Goal: Task Accomplishment & Management: Manage account settings

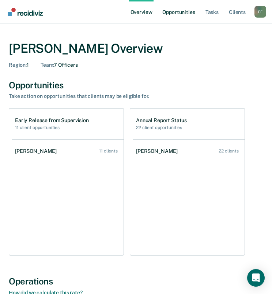
click at [179, 11] on link "Opportunities" at bounding box center [179, 11] width 36 height 23
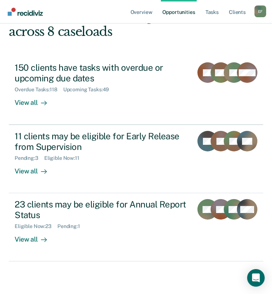
scroll to position [99, 0]
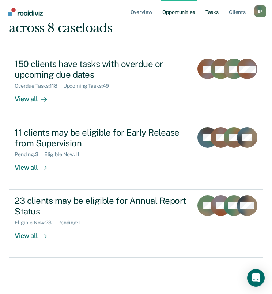
click at [212, 12] on link "Tasks" at bounding box center [212, 11] width 16 height 23
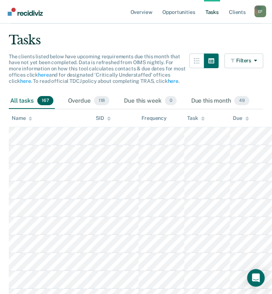
scroll to position [73, 0]
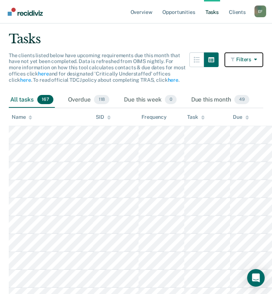
click at [256, 59] on icon "button" at bounding box center [254, 59] width 6 height 5
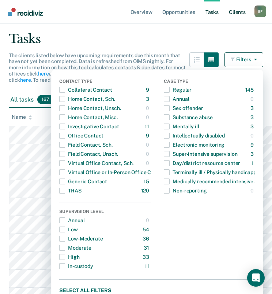
click at [241, 14] on link "Client s" at bounding box center [238, 11] width 20 height 23
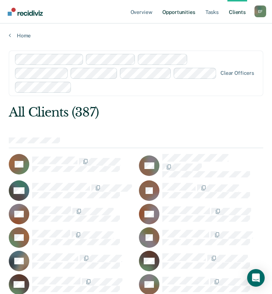
click at [181, 15] on link "Opportunities" at bounding box center [179, 11] width 36 height 23
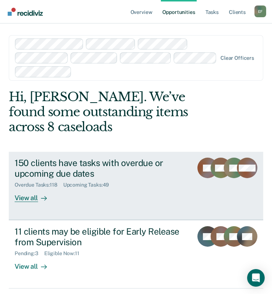
scroll to position [99, 0]
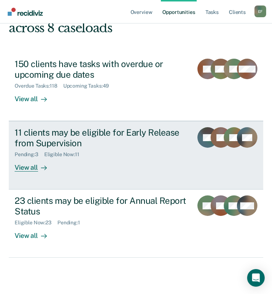
click at [29, 166] on div "View all" at bounding box center [35, 164] width 41 height 14
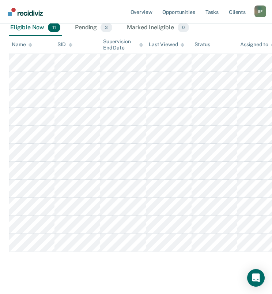
scroll to position [73, 0]
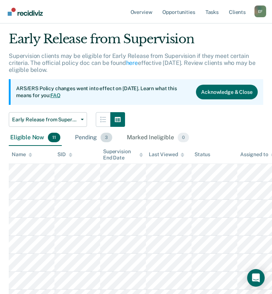
click at [85, 139] on div "Pending 3" at bounding box center [94, 138] width 40 height 16
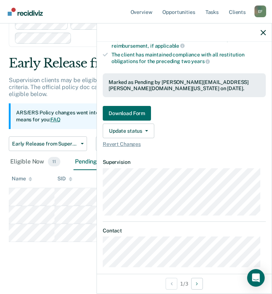
scroll to position [163, 0]
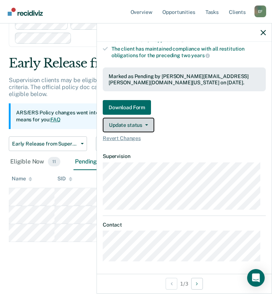
click at [146, 124] on button "Update status" at bounding box center [129, 124] width 52 height 15
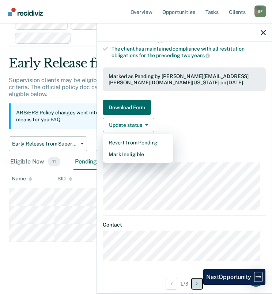
click at [198, 284] on icon "Next Opportunity" at bounding box center [197, 283] width 2 height 5
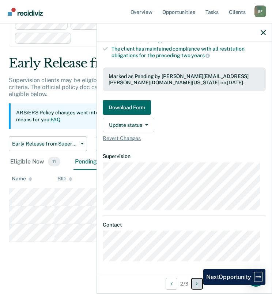
click at [198, 284] on icon "Next Opportunity" at bounding box center [197, 283] width 2 height 5
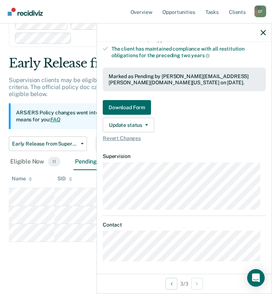
click at [68, 252] on div "Early Release from Supervision Supervision clients may be eligible for Early Re…" at bounding box center [136, 175] width 255 height 238
click at [70, 251] on div "Early Release from Supervision Supervision clients may be eligible for Early Re…" at bounding box center [136, 175] width 255 height 238
click at [264, 31] on icon "button" at bounding box center [263, 32] width 5 height 5
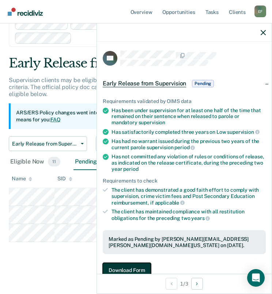
click at [140, 268] on button "Download Form" at bounding box center [127, 269] width 48 height 15
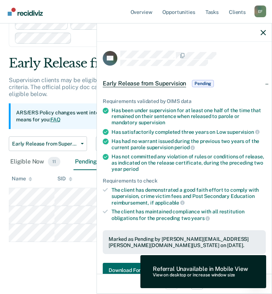
click at [93, 255] on div "Early Release from Supervision Supervision clients may be eligible for Early Re…" at bounding box center [136, 175] width 255 height 238
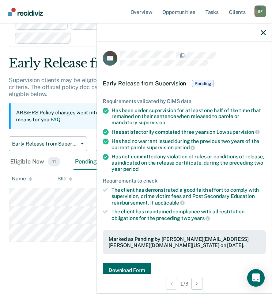
click at [261, 31] on div at bounding box center [184, 32] width 175 height 18
click at [264, 31] on icon "button" at bounding box center [263, 32] width 5 height 5
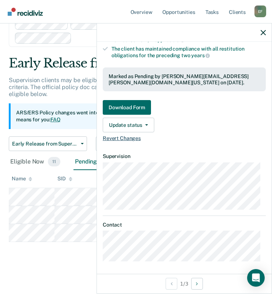
click at [135, 137] on span "Revert Changes" at bounding box center [184, 138] width 163 height 6
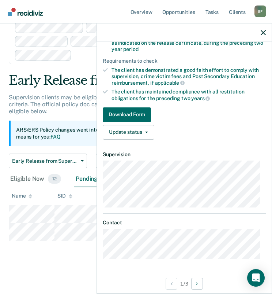
scroll to position [117, 0]
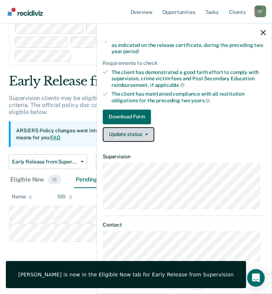
drag, startPoint x: 135, startPoint y: 137, endPoint x: 146, endPoint y: 134, distance: 11.1
click at [146, 134] on button "Update status" at bounding box center [129, 134] width 52 height 15
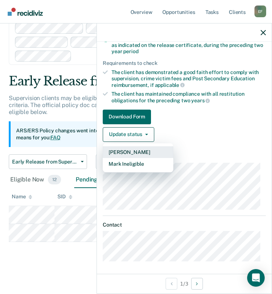
click at [139, 149] on button "[PERSON_NAME]" at bounding box center [138, 152] width 71 height 12
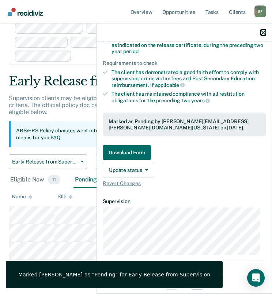
click at [266, 31] on icon "button" at bounding box center [263, 32] width 5 height 5
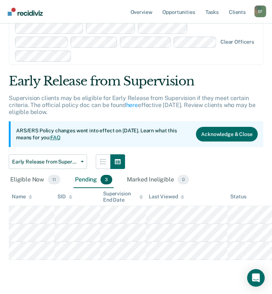
scroll to position [0, 0]
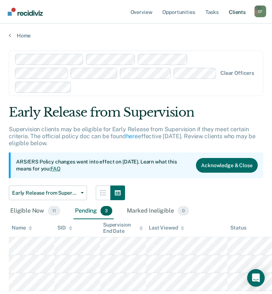
click at [236, 11] on link "Client s" at bounding box center [238, 11] width 20 height 23
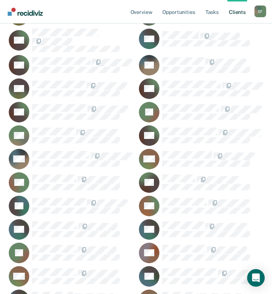
scroll to position [740, 0]
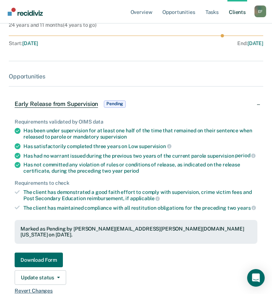
scroll to position [183, 0]
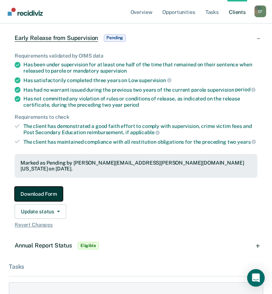
click at [45, 188] on button "Download Form" at bounding box center [39, 193] width 48 height 15
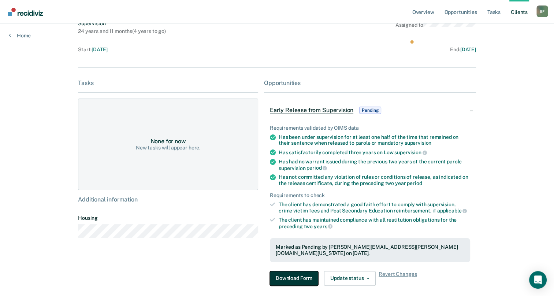
scroll to position [73, 0]
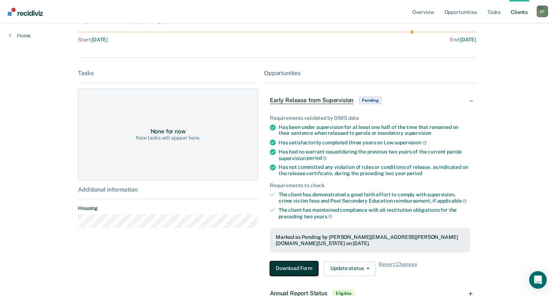
click at [277, 261] on button "Download Form" at bounding box center [294, 268] width 48 height 15
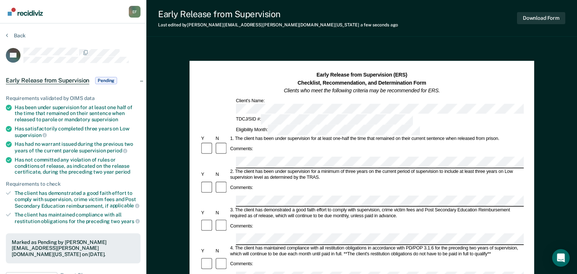
click at [232, 195] on div at bounding box center [362, 200] width 324 height 11
click at [277, 219] on div "Comments:" at bounding box center [362, 232] width 324 height 27
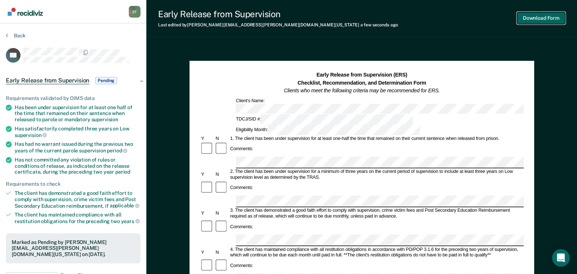
click at [277, 17] on button "Download Form" at bounding box center [541, 18] width 48 height 12
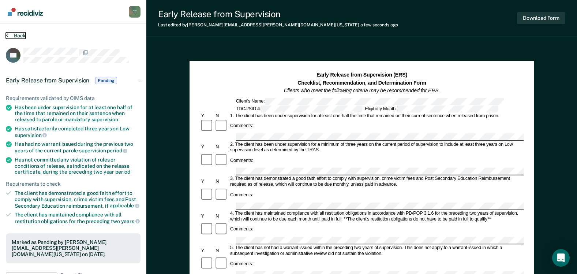
click at [14, 35] on button "Back" at bounding box center [16, 35] width 20 height 7
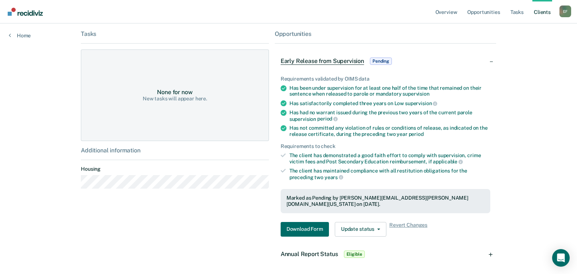
scroll to position [100, 0]
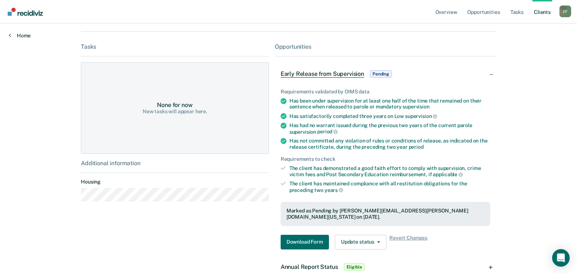
click at [24, 35] on link "Home" at bounding box center [20, 35] width 22 height 7
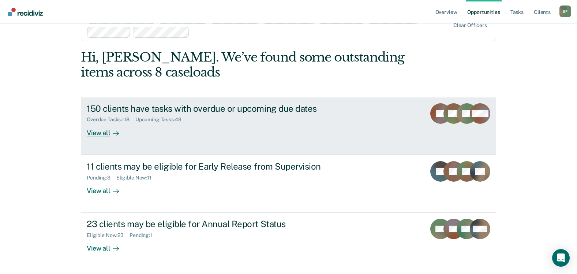
scroll to position [51, 0]
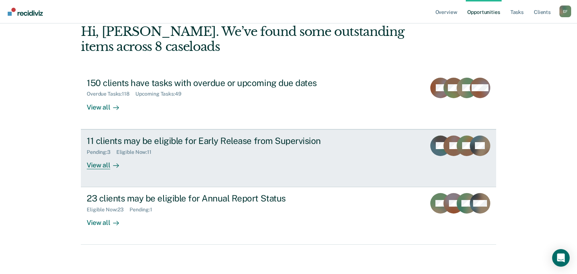
click at [97, 167] on div "View all" at bounding box center [107, 162] width 41 height 14
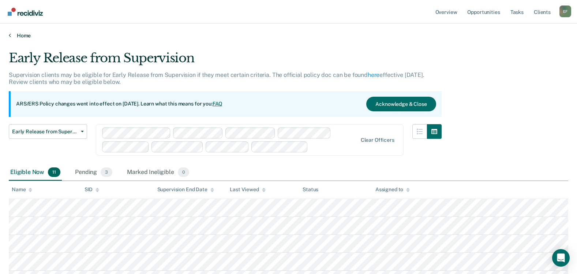
click at [12, 35] on link "Home" at bounding box center [289, 35] width 560 height 7
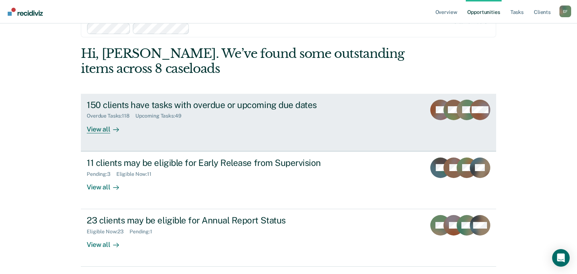
scroll to position [51, 0]
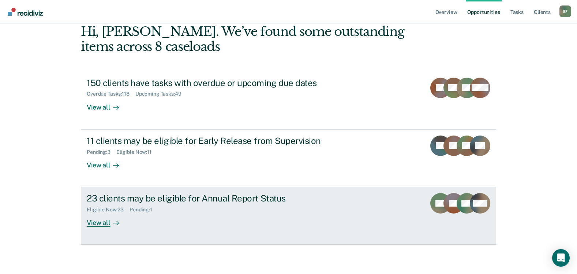
click at [101, 221] on div "View all" at bounding box center [107, 220] width 41 height 14
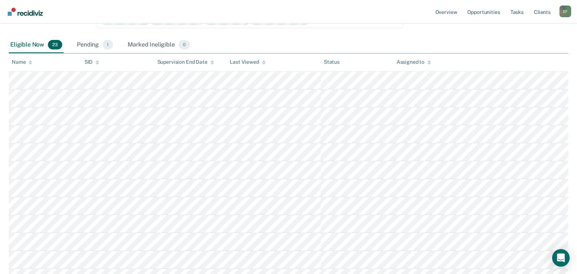
scroll to position [24, 0]
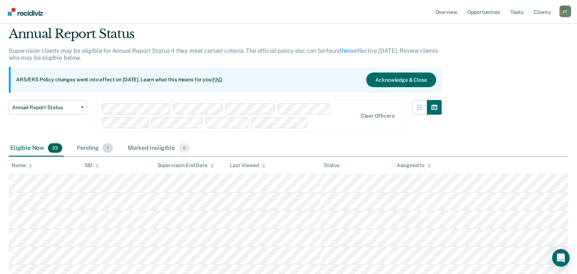
click at [87, 147] on div "Pending 1" at bounding box center [94, 148] width 39 height 16
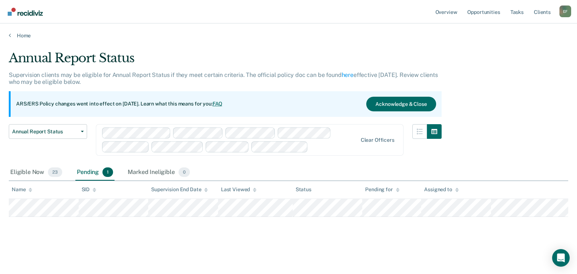
scroll to position [0, 0]
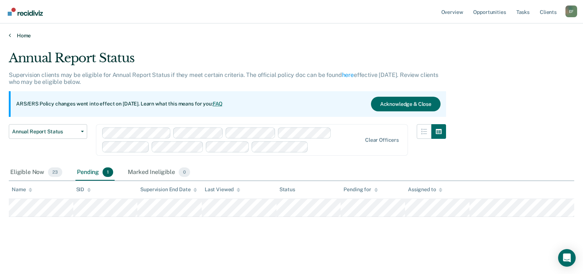
click at [11, 35] on link "Home" at bounding box center [291, 35] width 565 height 7
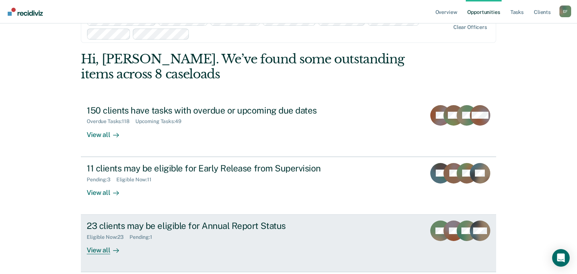
scroll to position [37, 0]
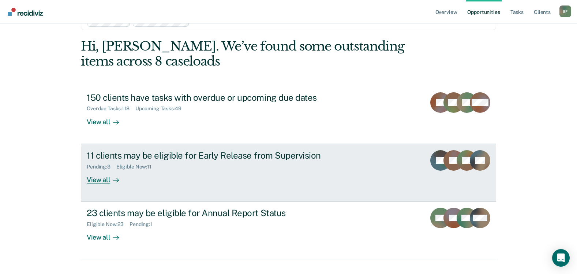
click at [94, 178] on div "View all" at bounding box center [107, 176] width 41 height 14
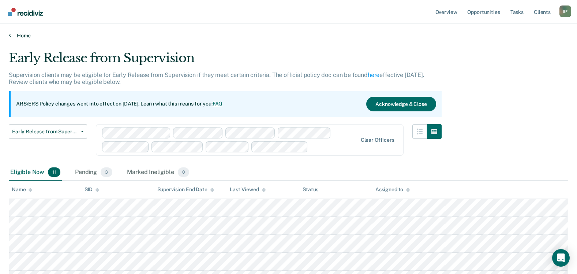
click at [10, 35] on icon at bounding box center [10, 35] width 2 height 6
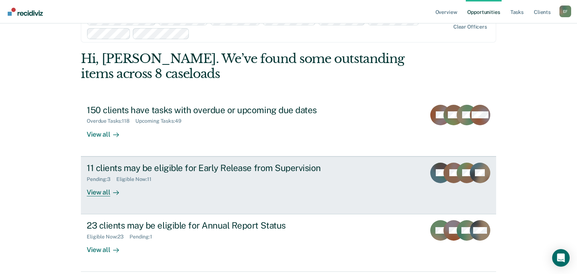
scroll to position [51, 0]
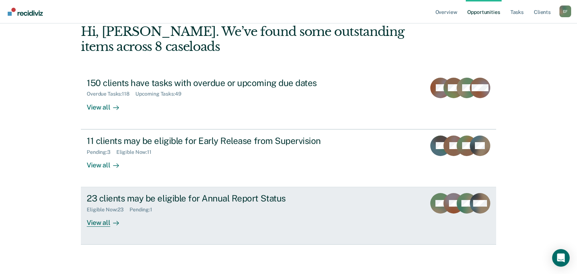
click at [141, 208] on div "Pending : 1" at bounding box center [144, 209] width 29 height 6
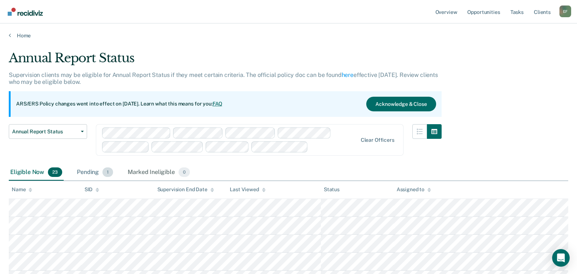
click at [85, 169] on div "Pending 1" at bounding box center [94, 172] width 39 height 16
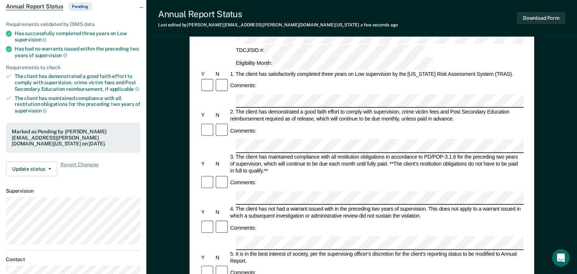
scroll to position [73, 0]
click at [277, 19] on button "Download Form" at bounding box center [541, 18] width 48 height 12
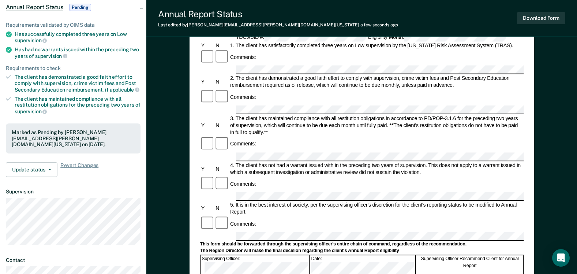
scroll to position [0, 0]
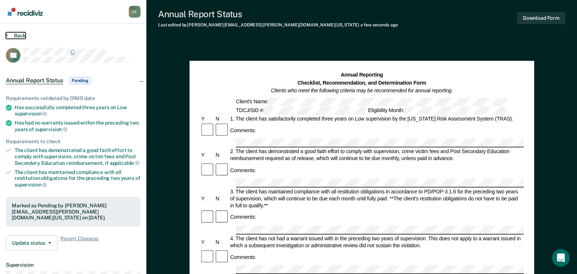
click at [15, 33] on button "Back" at bounding box center [16, 35] width 20 height 7
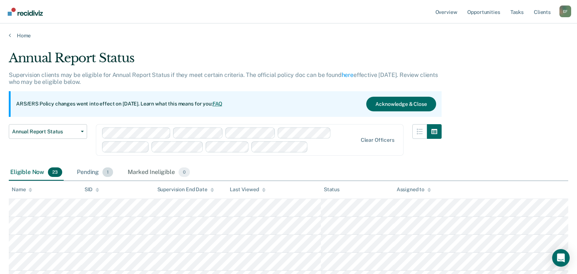
click at [98, 173] on div "Pending 1" at bounding box center [94, 172] width 39 height 16
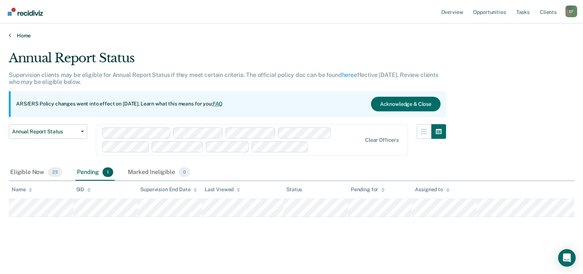
click at [14, 36] on link "Home" at bounding box center [291, 35] width 565 height 7
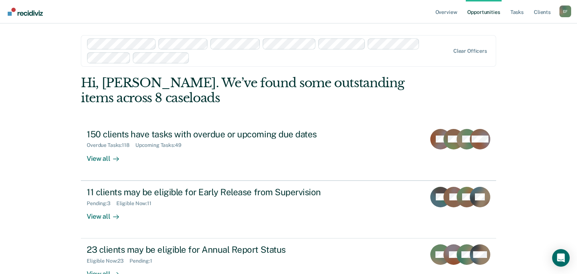
click at [59, 78] on div "Overview Opportunities Tasks Client s [PERSON_NAME] E F Profile How it works Lo…" at bounding box center [288, 162] width 577 height 325
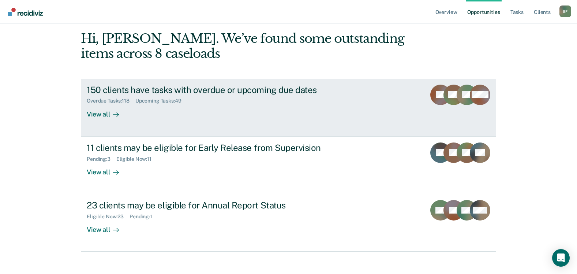
scroll to position [51, 0]
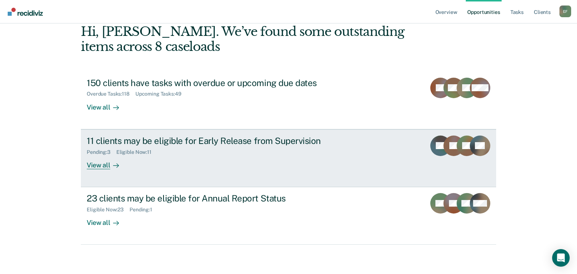
click at [98, 152] on div "Pending : 3" at bounding box center [102, 152] width 30 height 6
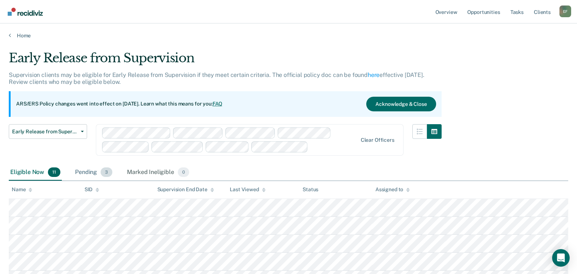
click at [87, 170] on div "Pending 3" at bounding box center [94, 172] width 40 height 16
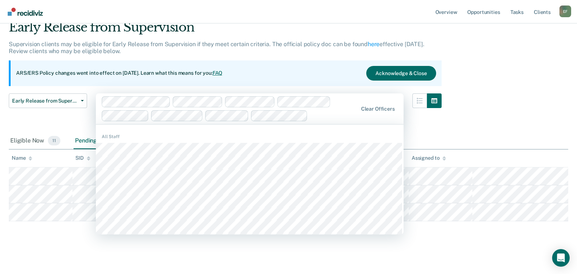
scroll to position [31, 0]
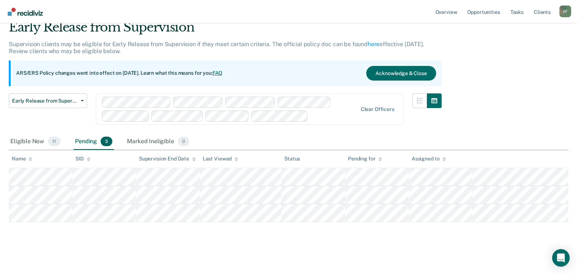
click at [277, 70] on div "Early Release from Supervision Supervision clients may be eligible for Early Re…" at bounding box center [289, 120] width 560 height 200
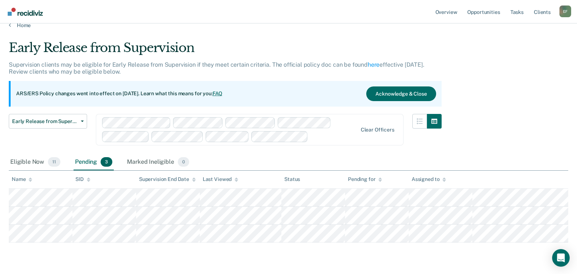
scroll to position [0, 0]
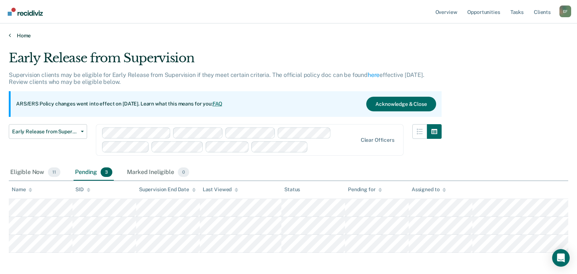
click at [18, 35] on link "Home" at bounding box center [289, 35] width 560 height 7
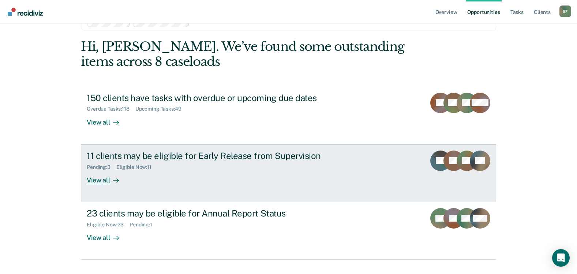
scroll to position [37, 0]
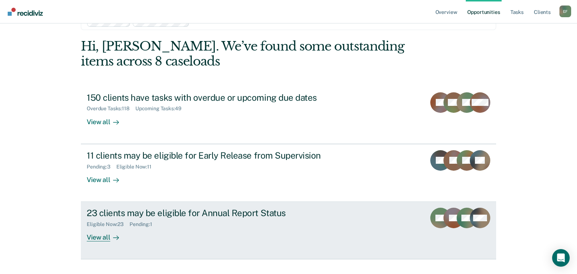
click at [134, 224] on div "Pending : 1" at bounding box center [144, 224] width 29 height 6
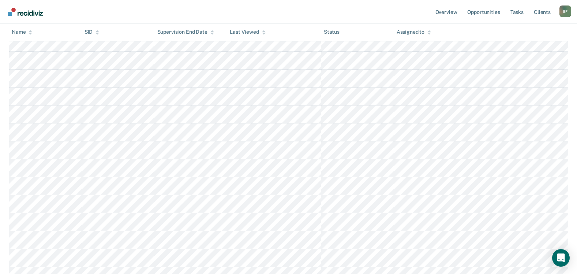
scroll to position [110, 0]
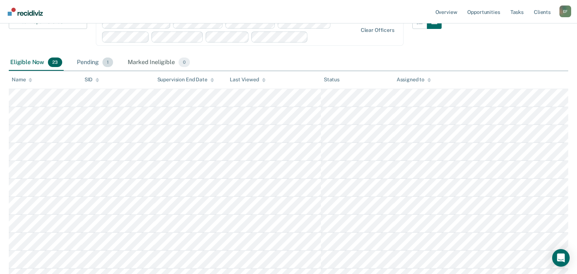
click at [80, 60] on div "Pending 1" at bounding box center [94, 63] width 39 height 16
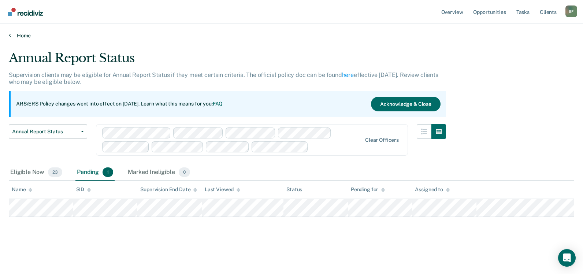
click at [24, 37] on link "Home" at bounding box center [291, 35] width 565 height 7
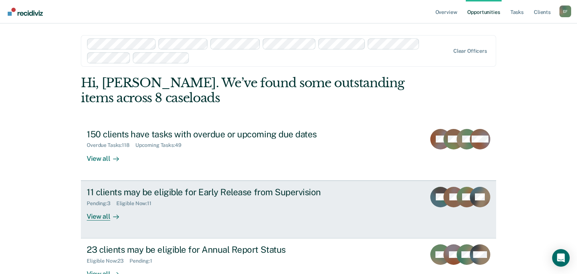
click at [102, 212] on div "View all" at bounding box center [107, 213] width 41 height 14
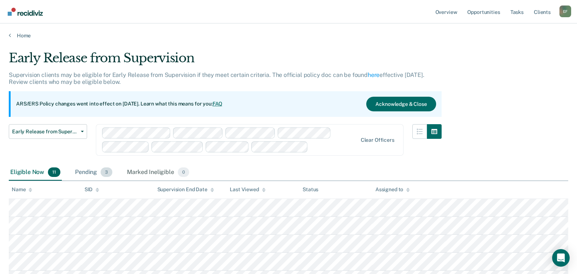
click at [94, 168] on div "Pending 3" at bounding box center [94, 172] width 40 height 16
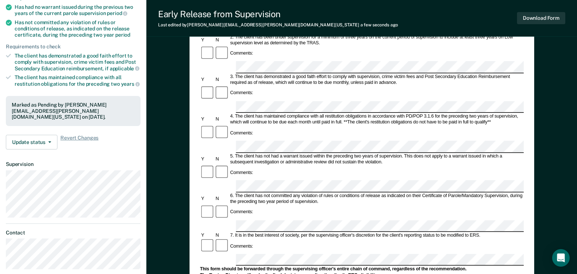
scroll to position [146, 0]
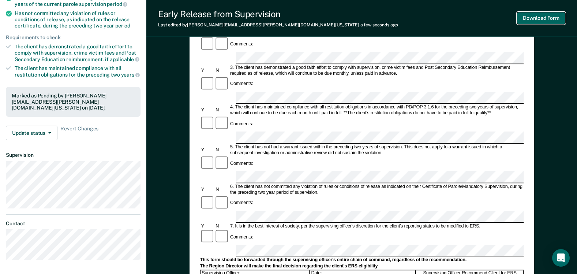
click at [277, 16] on button "Download Form" at bounding box center [541, 18] width 48 height 12
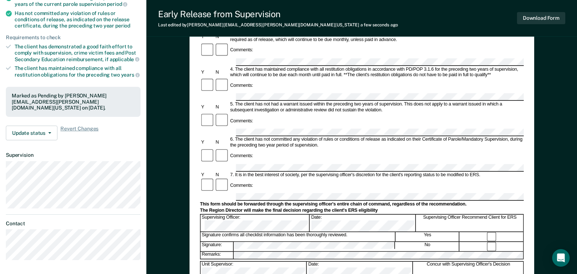
scroll to position [0, 0]
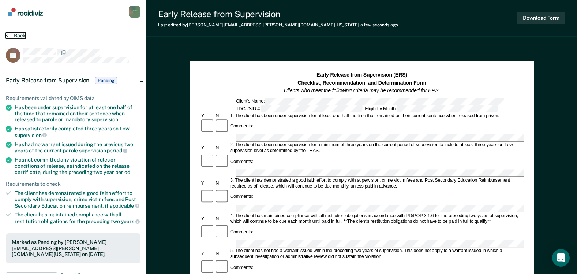
click at [14, 35] on button "Back" at bounding box center [16, 35] width 20 height 7
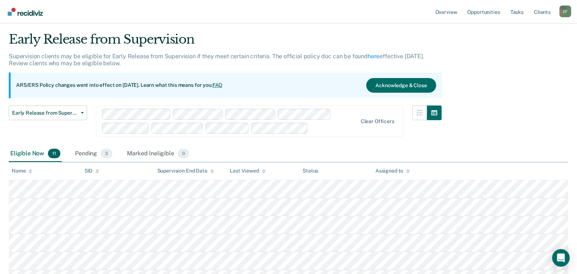
scroll to position [37, 0]
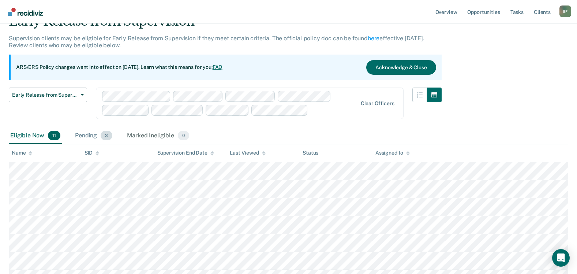
click at [91, 134] on div "Pending 3" at bounding box center [94, 136] width 40 height 16
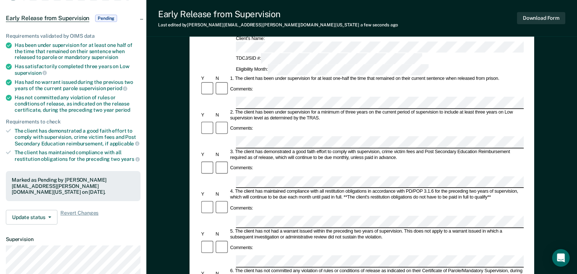
scroll to position [73, 0]
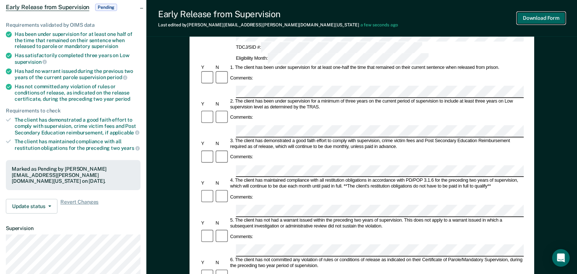
click at [277, 21] on button "Download Form" at bounding box center [541, 18] width 48 height 12
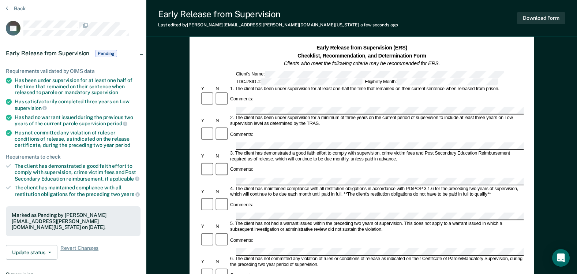
scroll to position [0, 0]
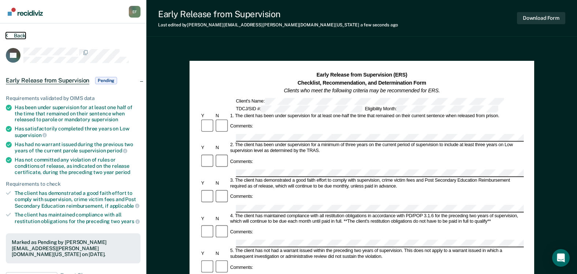
click at [11, 36] on button "Back" at bounding box center [16, 35] width 20 height 7
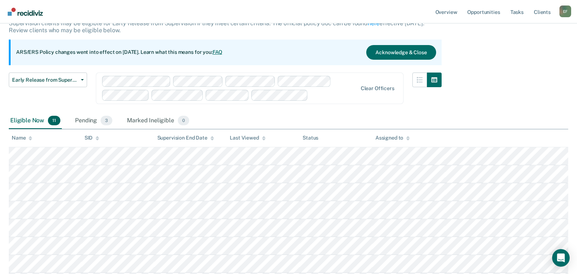
scroll to position [68, 0]
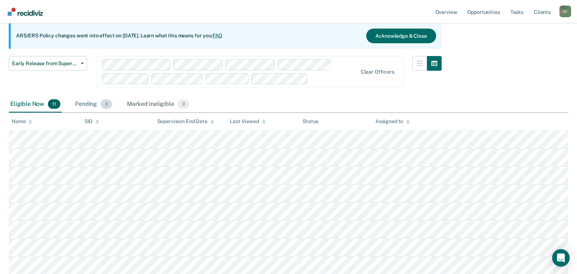
click at [86, 104] on div "Pending 3" at bounding box center [94, 104] width 40 height 16
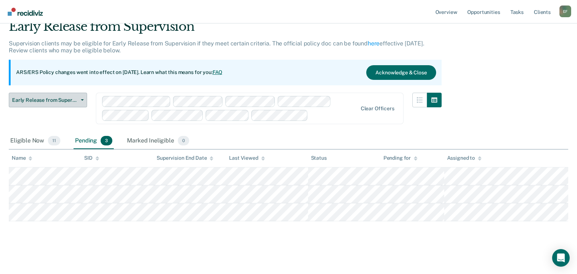
scroll to position [31, 0]
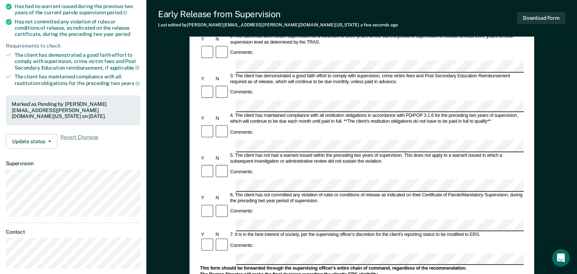
scroll to position [146, 0]
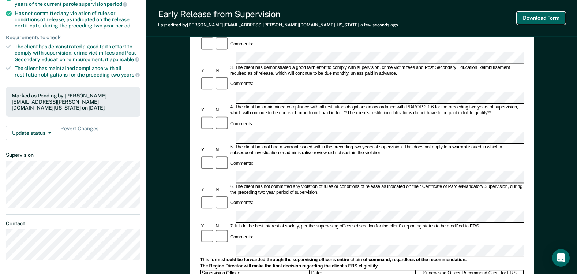
click at [277, 20] on button "Download Form" at bounding box center [541, 18] width 48 height 12
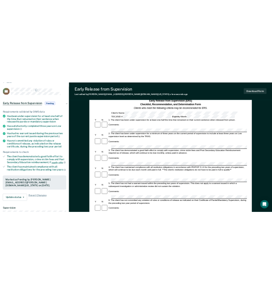
scroll to position [0, 0]
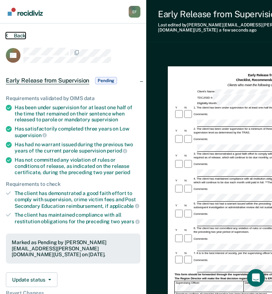
click at [8, 33] on button "Back" at bounding box center [16, 35] width 20 height 7
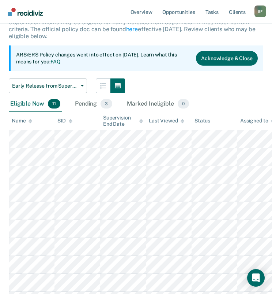
scroll to position [46, 0]
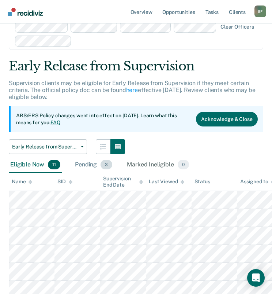
click at [85, 165] on div "Pending 3" at bounding box center [94, 165] width 40 height 16
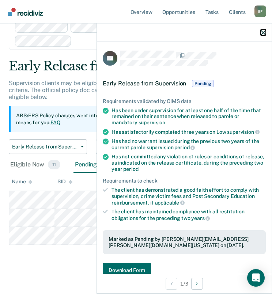
click at [263, 30] on button "button" at bounding box center [263, 32] width 5 height 6
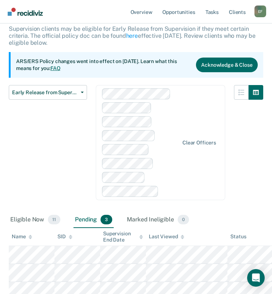
scroll to position [0, 0]
